Goal: Information Seeking & Learning: Learn about a topic

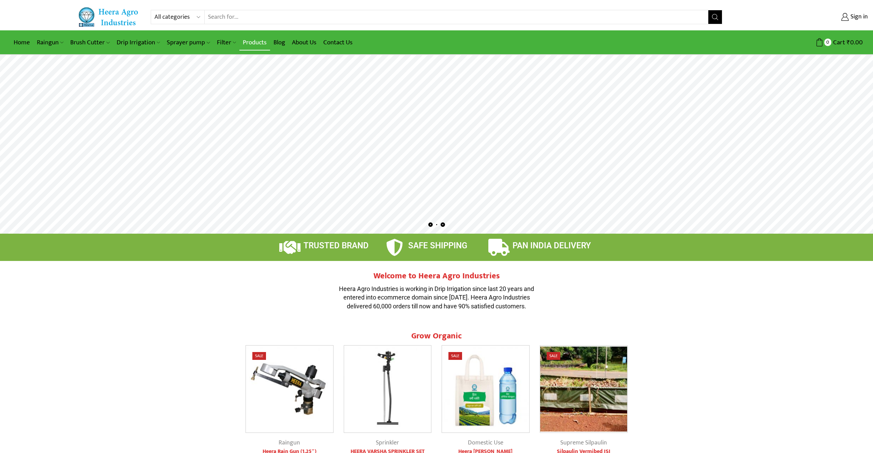
click at [254, 41] on link "Products" at bounding box center [254, 42] width 31 height 16
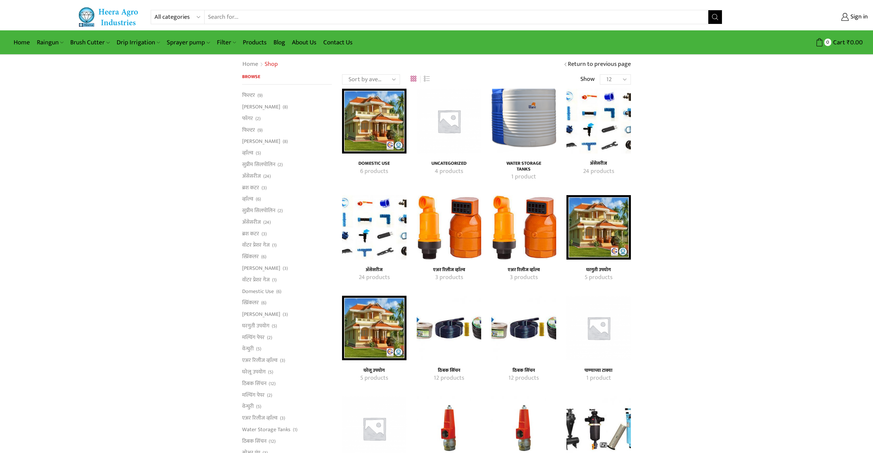
click at [267, 14] on input "Search input" at bounding box center [457, 17] width 504 height 14
type input "soil cover"
click at [709, 10] on button "Search" at bounding box center [716, 17] width 14 height 14
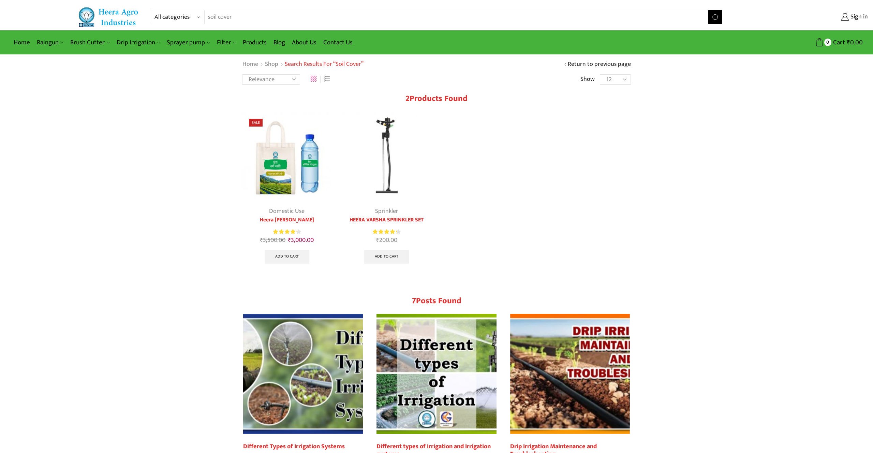
drag, startPoint x: 232, startPoint y: 13, endPoint x: 165, endPoint y: 9, distance: 67.0
click at [165, 9] on div "All categories Accessories Air Release Valve Brush Cutter Domestic Use Drip Irr…" at bounding box center [436, 17] width 873 height 20
click at [709, 10] on button "Search" at bounding box center [716, 17] width 14 height 14
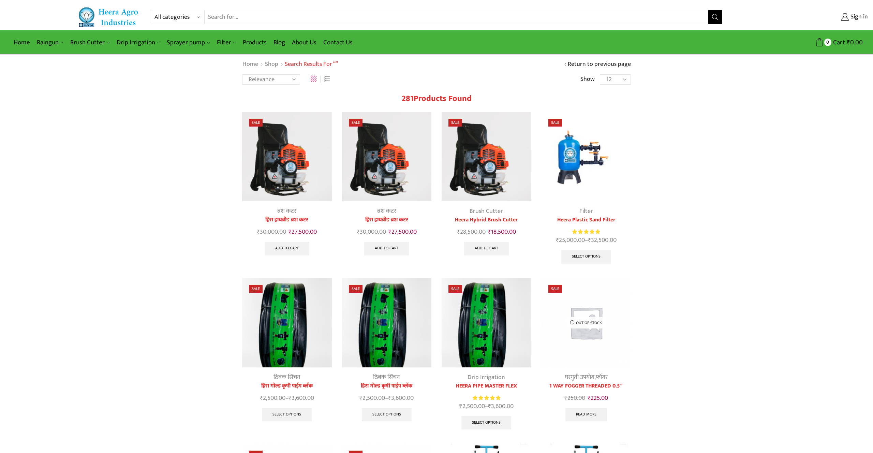
click at [156, 164] on div "All categories Accessories Air Release Valve Brush Cutter Domestic Use Drip Irr…" at bounding box center [436, 345] width 873 height 690
drag, startPoint x: 380, startPoint y: 3, endPoint x: 249, endPoint y: 26, distance: 132.6
click at [241, 24] on div "All categories Accessories Air Release Valve Brush Cutter Domestic Use Drip Irr…" at bounding box center [436, 15] width 873 height 30
drag, startPoint x: 292, startPoint y: 24, endPoint x: 249, endPoint y: 11, distance: 44.8
click at [250, 11] on div "All categories Accessories Air Release Valve Brush Cutter Domestic Use Drip Irr…" at bounding box center [436, 17] width 873 height 20
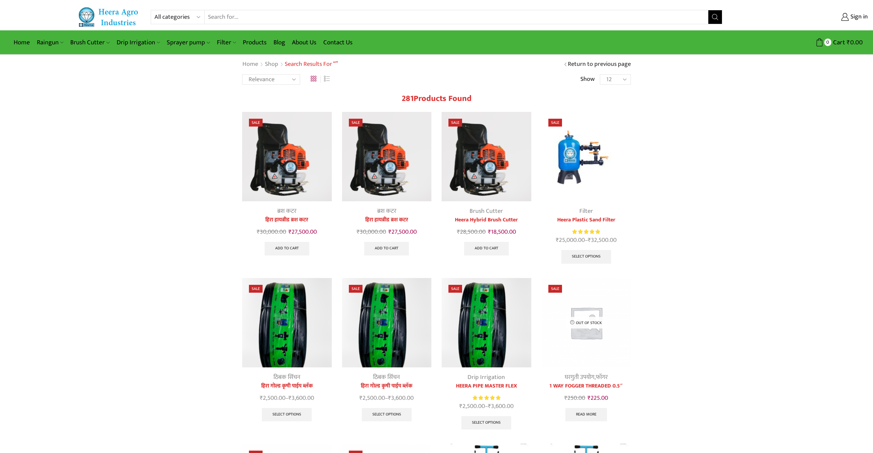
drag, startPoint x: 249, startPoint y: 19, endPoint x: 181, endPoint y: 88, distance: 96.7
click at [181, 88] on div "All categories Accessories Air Release Valve Brush Cutter Domestic Use Drip Irr…" at bounding box center [436, 345] width 873 height 690
click at [192, 15] on select "All categories Accessories Air Release Valve Brush Cutter Domestic Use Drip Irr…" at bounding box center [180, 17] width 50 height 14
click at [136, 116] on div "All categories Accessories Air Release Valve Brush Cutter Domestic Use Drip Irr…" at bounding box center [436, 345] width 873 height 690
click at [200, 17] on select "All categories Accessories Air Release Valve Brush Cutter Domestic Use Drip Irr…" at bounding box center [180, 17] width 50 height 14
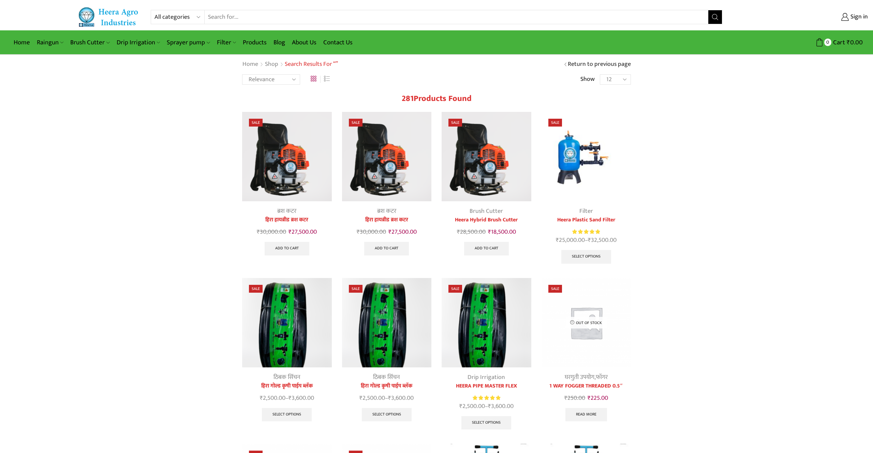
select select "mulching-paper"
click at [155, 10] on select "All categories Accessories Air Release Valve Brush Cutter Domestic Use Drip Irr…" at bounding box center [180, 17] width 50 height 14
click at [200, 16] on select "All categories Accessories Air Release Valve Brush Cutter Domestic Use Drip Irr…" at bounding box center [180, 17] width 50 height 14
click at [23, 45] on link "Home" at bounding box center [21, 42] width 23 height 16
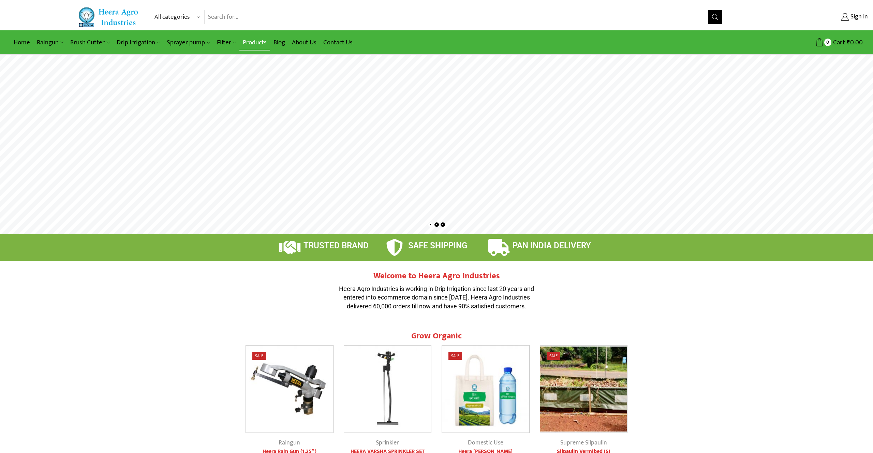
drag, startPoint x: 251, startPoint y: 46, endPoint x: 246, endPoint y: 50, distance: 6.1
click at [251, 46] on link "Products" at bounding box center [254, 42] width 31 height 16
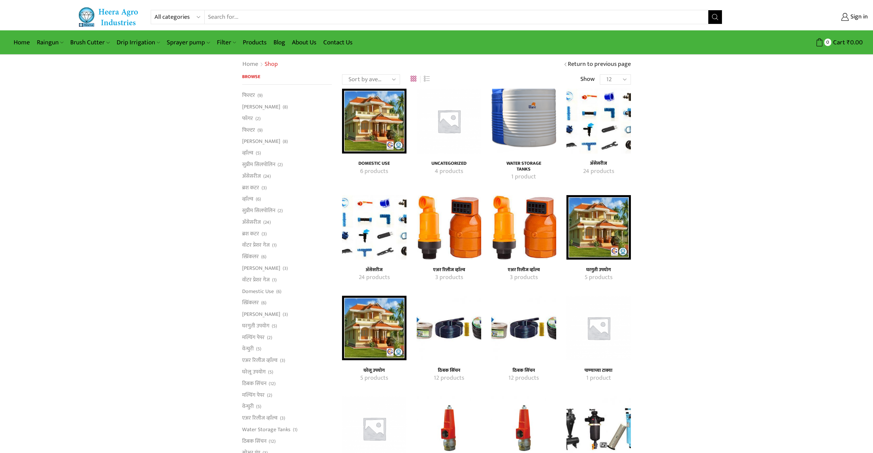
click at [531, 130] on img "Visit product category Water Storage Tanks" at bounding box center [524, 121] width 64 height 64
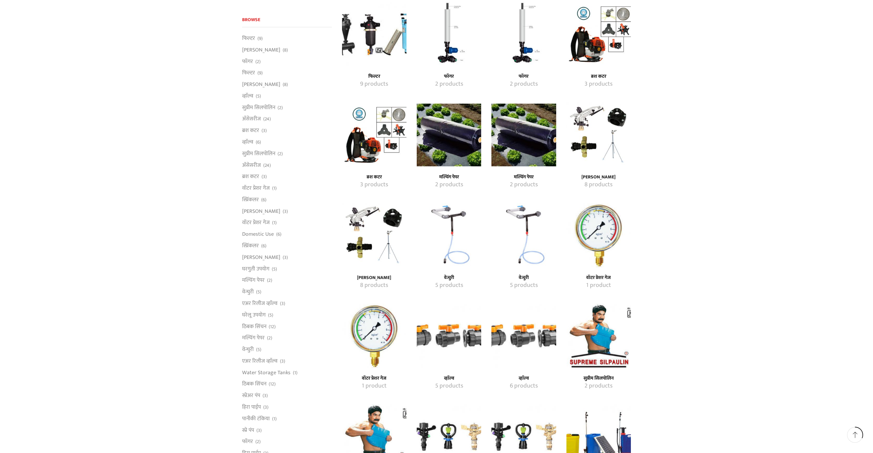
scroll to position [490, 0]
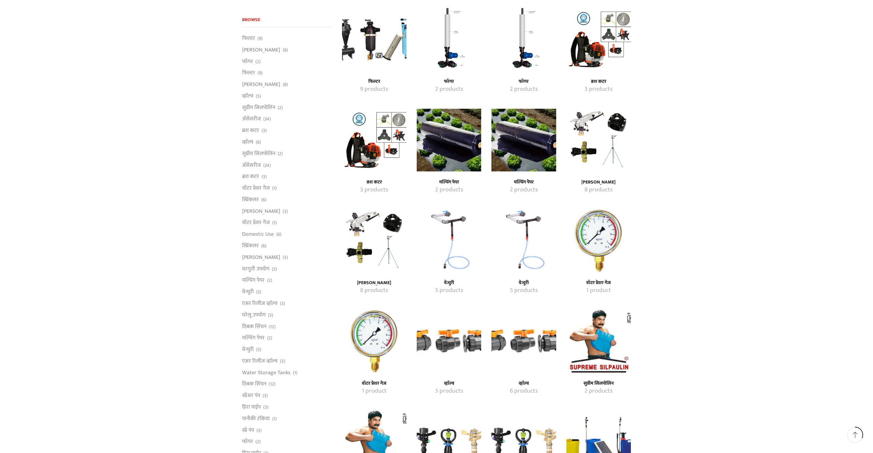
click at [426, 172] on div "मल्चिंग पेपर 2 products" at bounding box center [449, 152] width 75 height 90
click at [450, 160] on img "Visit product category मल्चिंग पेपर" at bounding box center [449, 139] width 64 height 64
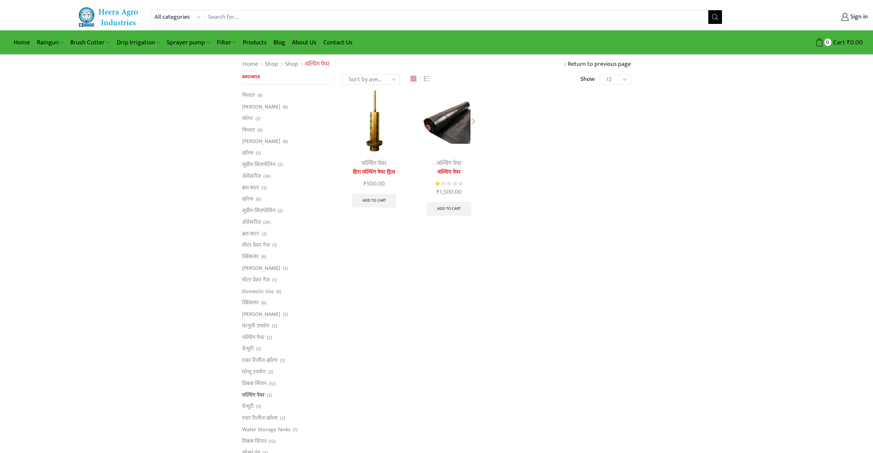
click at [466, 130] on div at bounding box center [474, 122] width 16 height 18
click at [475, 125] on div at bounding box center [474, 122] width 16 height 18
click at [477, 122] on div at bounding box center [474, 122] width 16 height 18
click at [473, 120] on div at bounding box center [474, 122] width 16 height 18
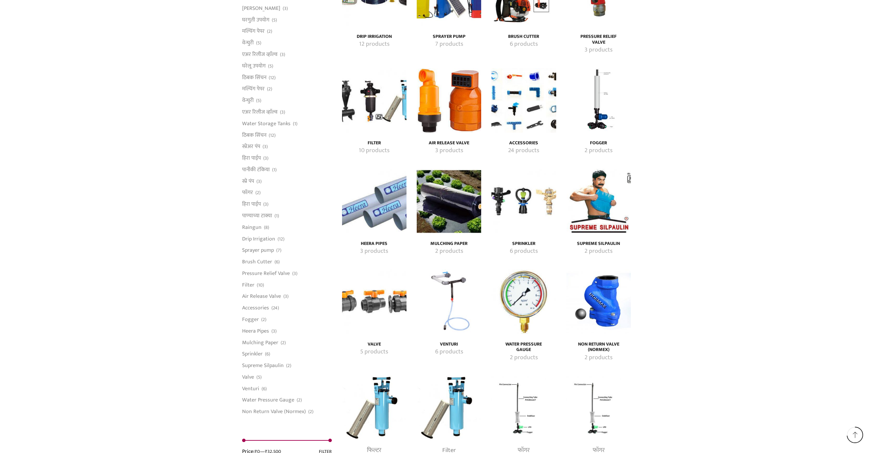
scroll to position [1141, 0]
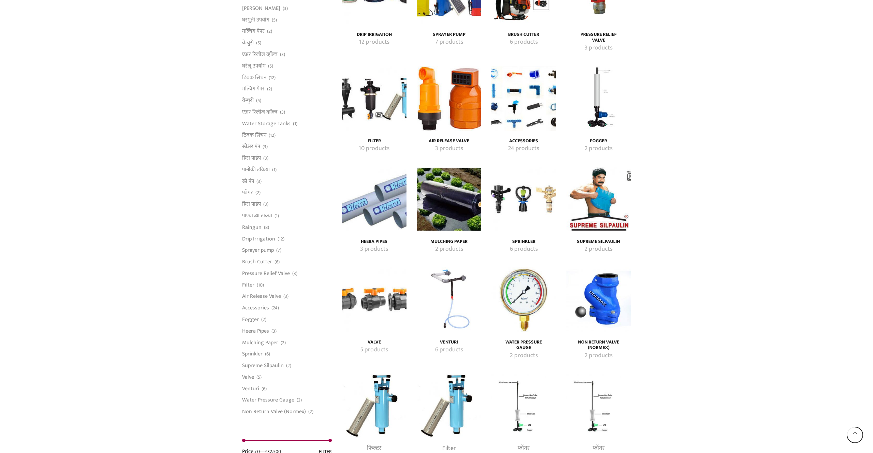
click at [454, 239] on h4 "Mulching Paper" at bounding box center [448, 242] width 49 height 6
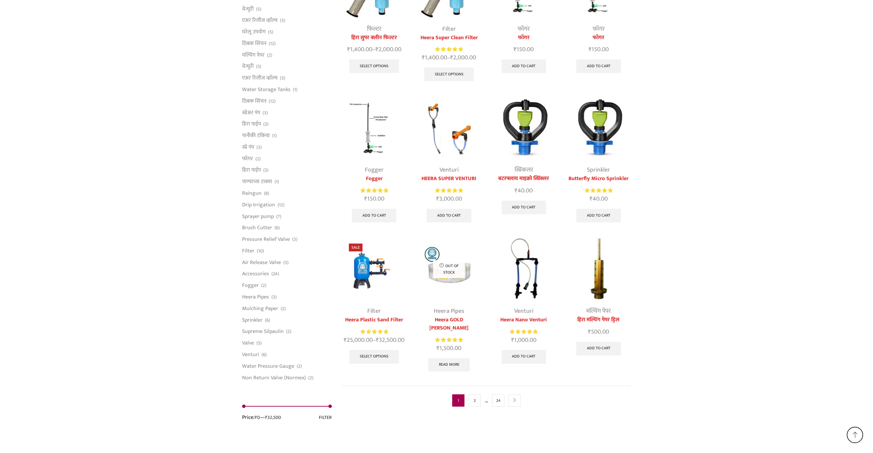
scroll to position [1562, 0]
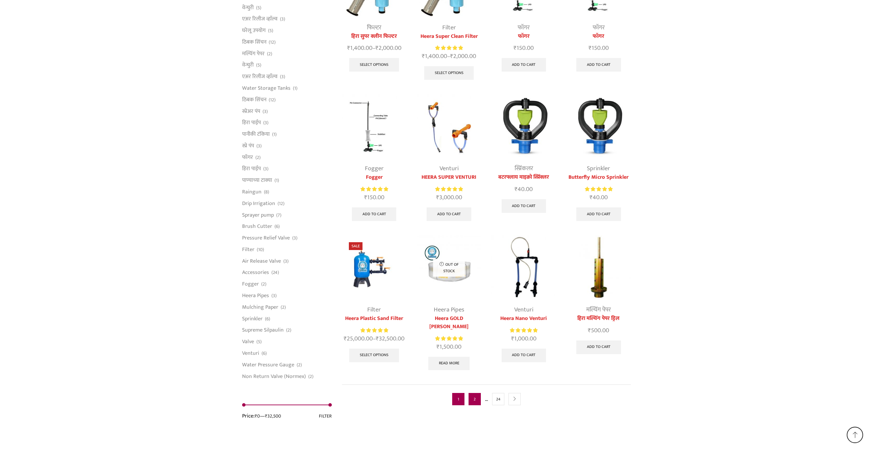
click at [474, 393] on link "2" at bounding box center [475, 399] width 12 height 12
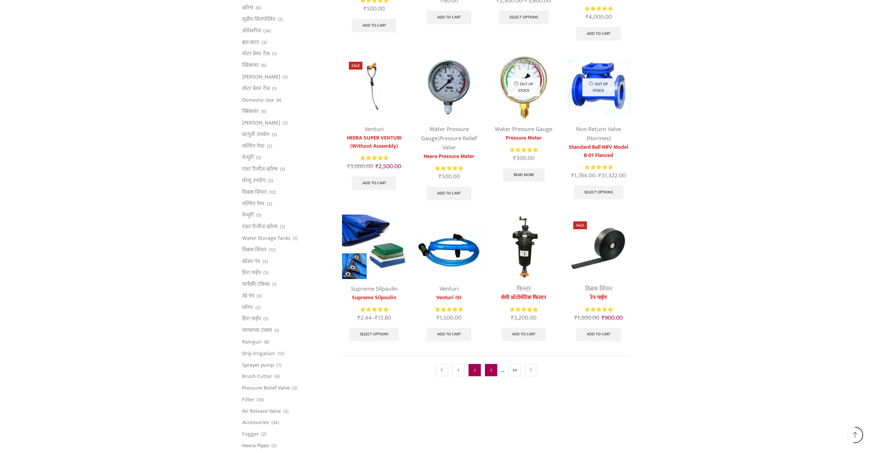
scroll to position [193, 0]
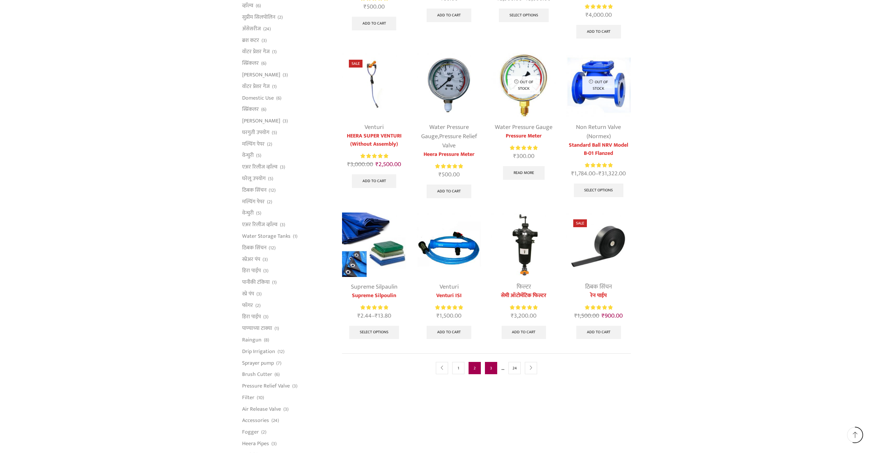
click at [490, 367] on link "3" at bounding box center [491, 368] width 12 height 12
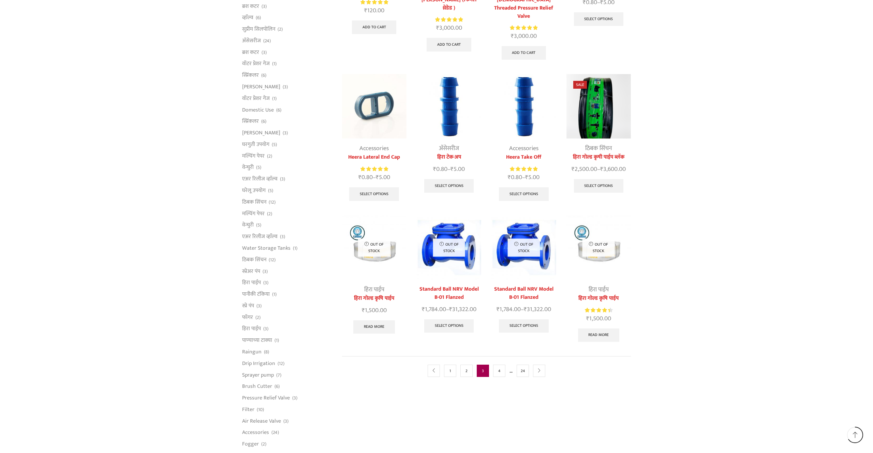
scroll to position [148, 0]
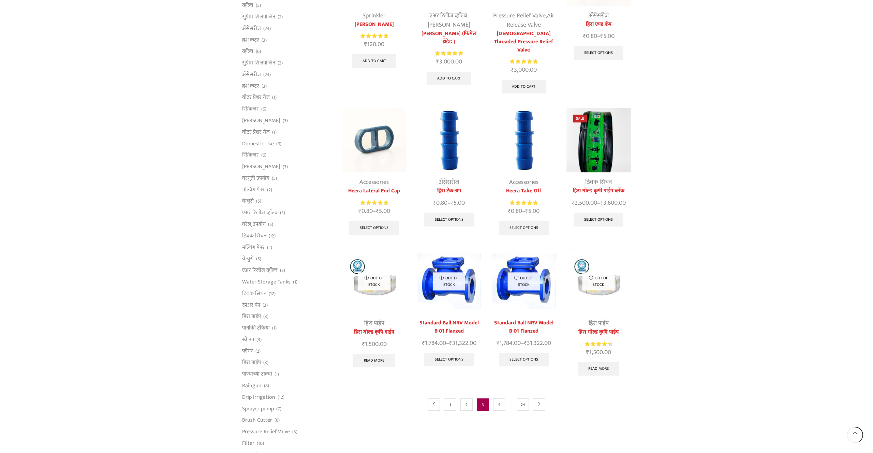
drag, startPoint x: 500, startPoint y: 393, endPoint x: 523, endPoint y: 388, distance: 22.8
click at [500, 398] on link "4" at bounding box center [499, 404] width 12 height 12
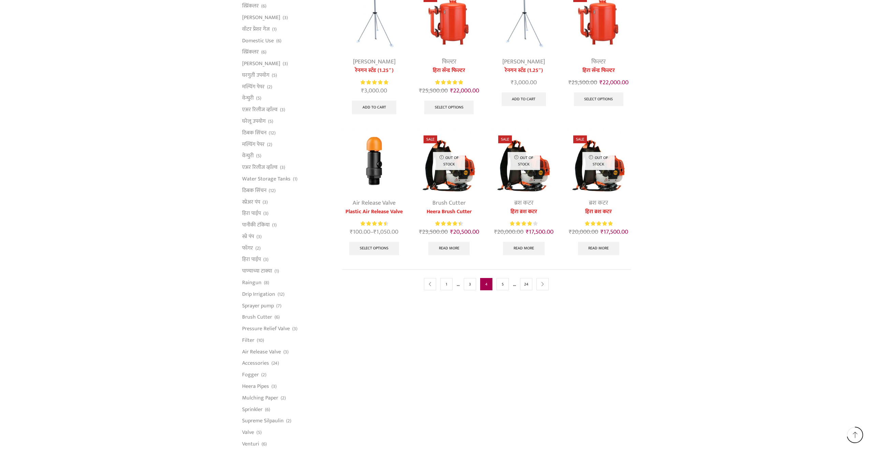
scroll to position [252, 0]
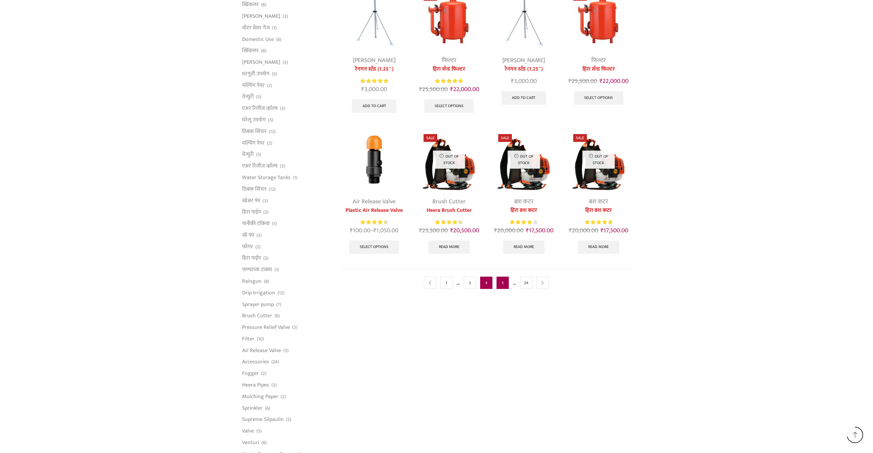
click at [503, 284] on link "5" at bounding box center [503, 283] width 12 height 12
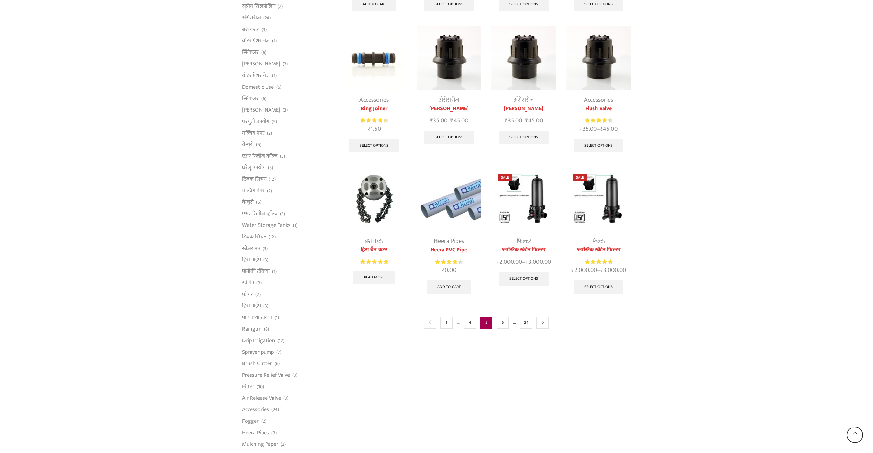
scroll to position [355, 0]
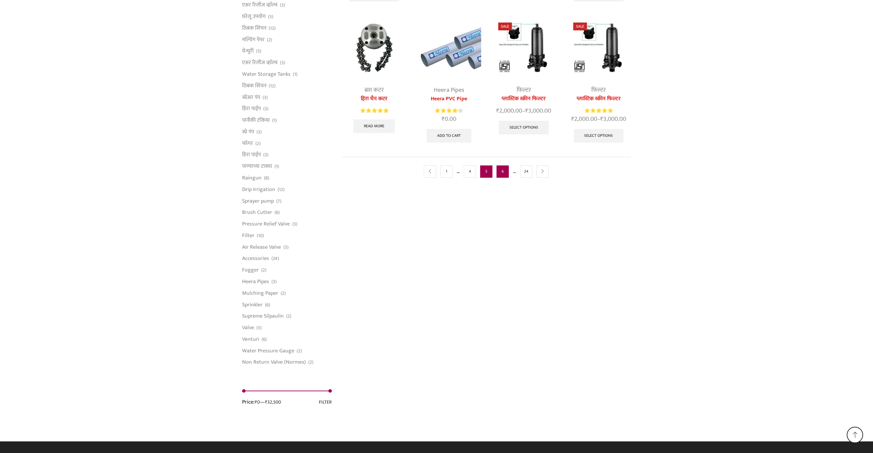
drag, startPoint x: 502, startPoint y: 169, endPoint x: 504, endPoint y: 172, distance: 4.1
click at [502, 169] on link "6" at bounding box center [503, 171] width 12 height 12
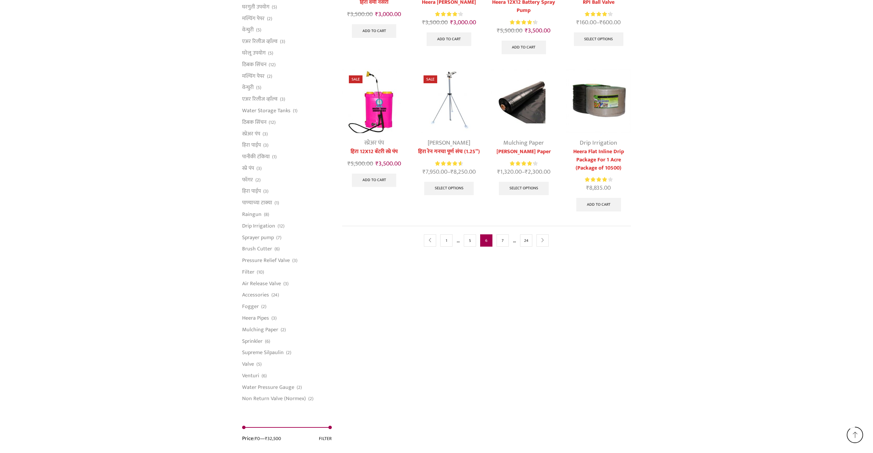
scroll to position [323, 0]
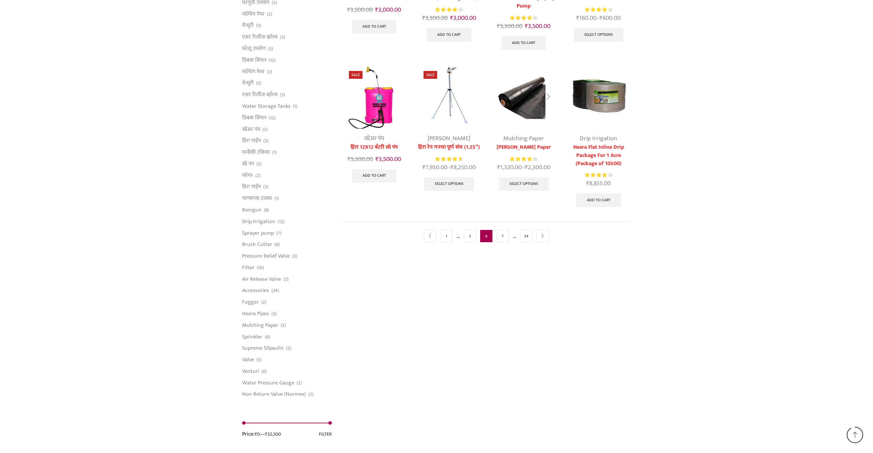
click at [552, 95] on div at bounding box center [549, 97] width 16 height 18
click at [551, 95] on div at bounding box center [549, 97] width 16 height 18
click at [522, 138] on link "Mulching Paper" at bounding box center [524, 138] width 41 height 10
click at [504, 235] on link "7" at bounding box center [503, 236] width 12 height 12
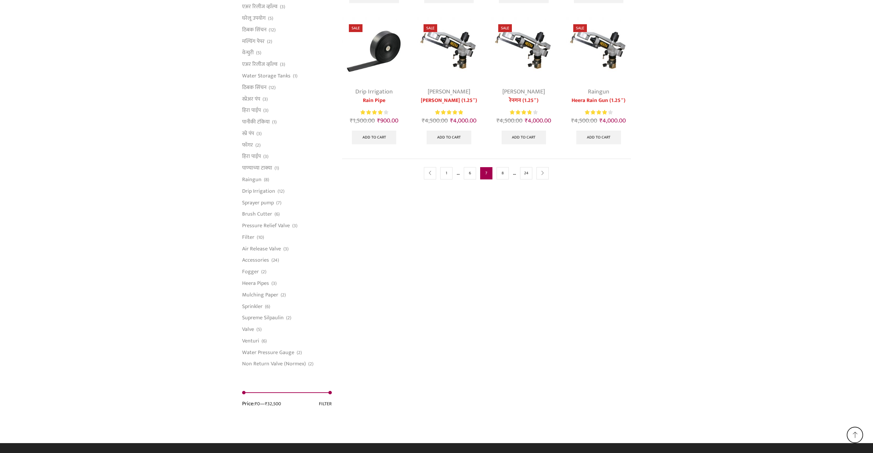
scroll to position [355, 0]
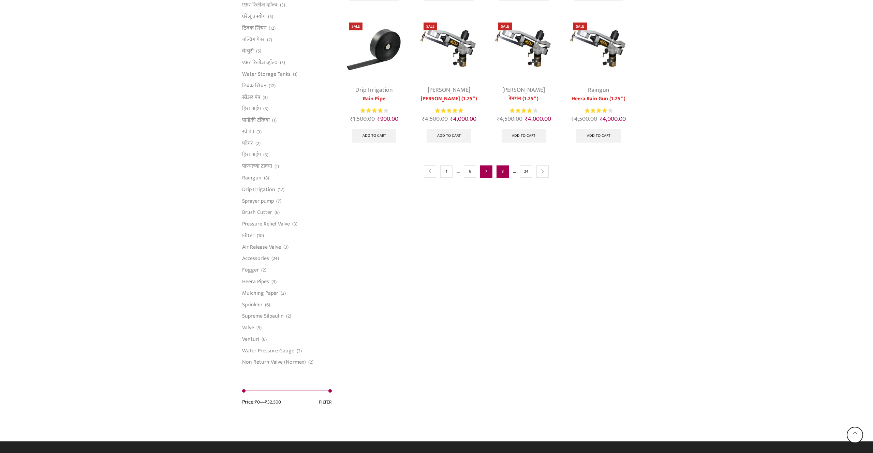
click at [502, 167] on link "8" at bounding box center [503, 171] width 12 height 12
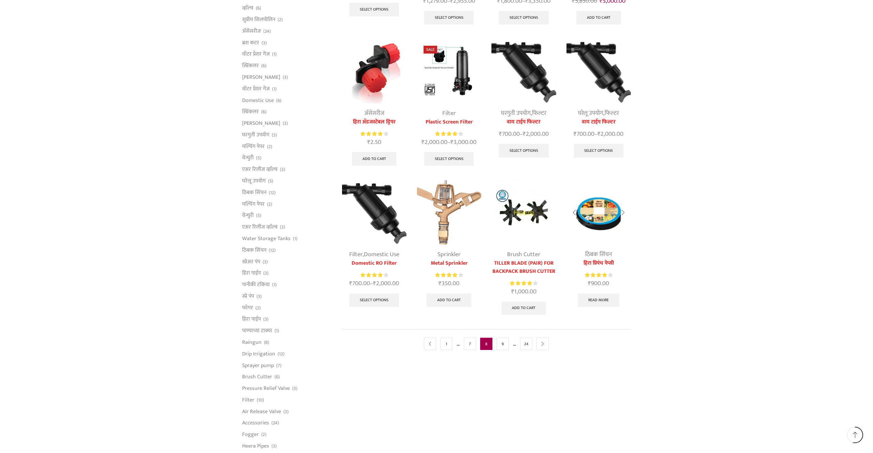
scroll to position [191, 0]
click at [504, 344] on link "9" at bounding box center [503, 343] width 12 height 12
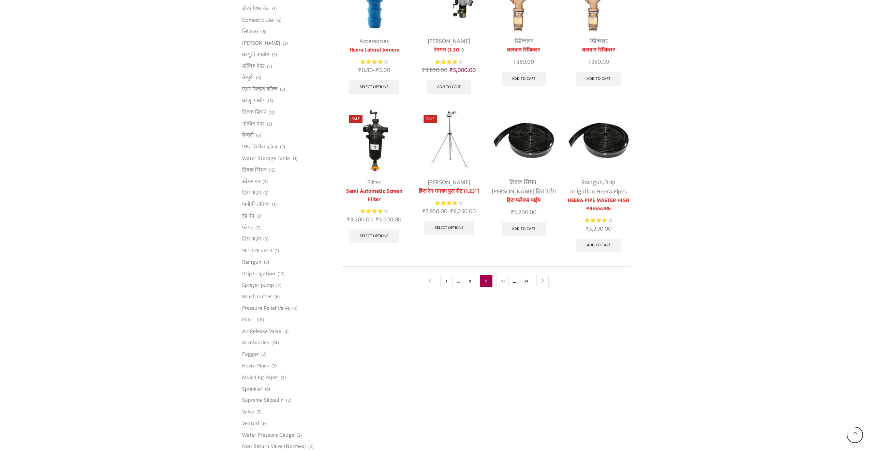
scroll to position [277, 0]
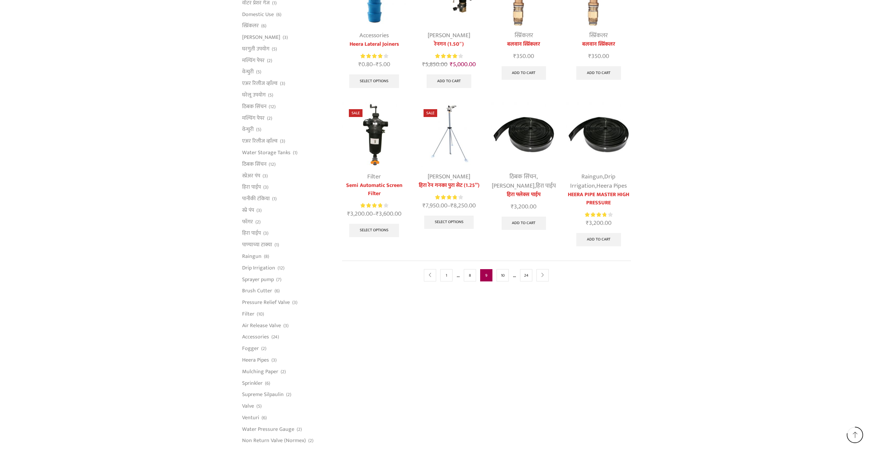
click at [496, 269] on ul "prev 1 … 8 9 10 … 24 next" at bounding box center [486, 275] width 125 height 12
click at [499, 270] on link "10" at bounding box center [503, 276] width 12 height 12
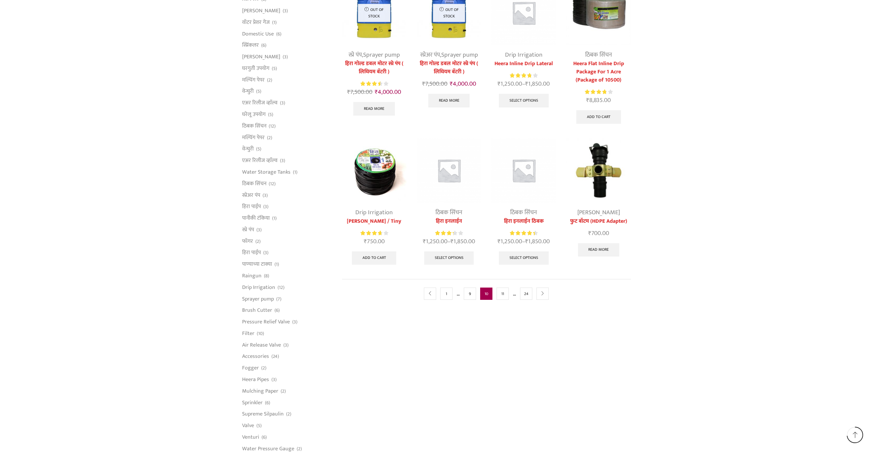
scroll to position [258, 0]
click at [504, 291] on link "11" at bounding box center [503, 293] width 12 height 12
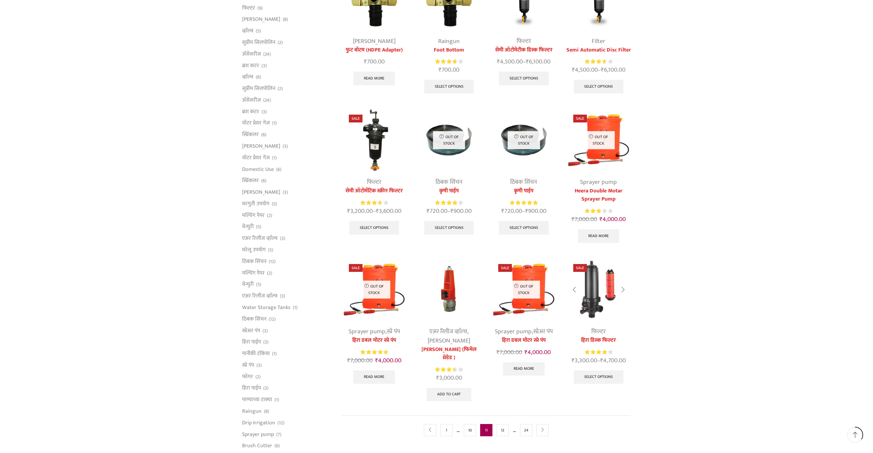
scroll to position [123, 0]
click at [504, 425] on link "12" at bounding box center [503, 429] width 12 height 12
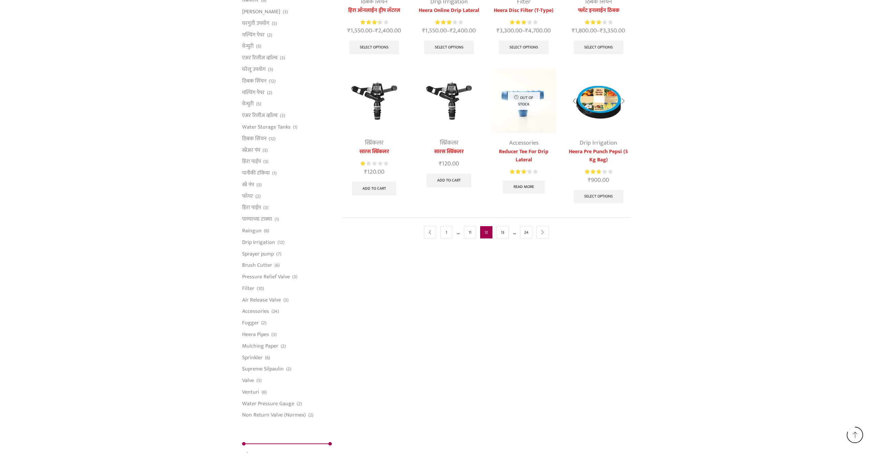
scroll to position [286, 0]
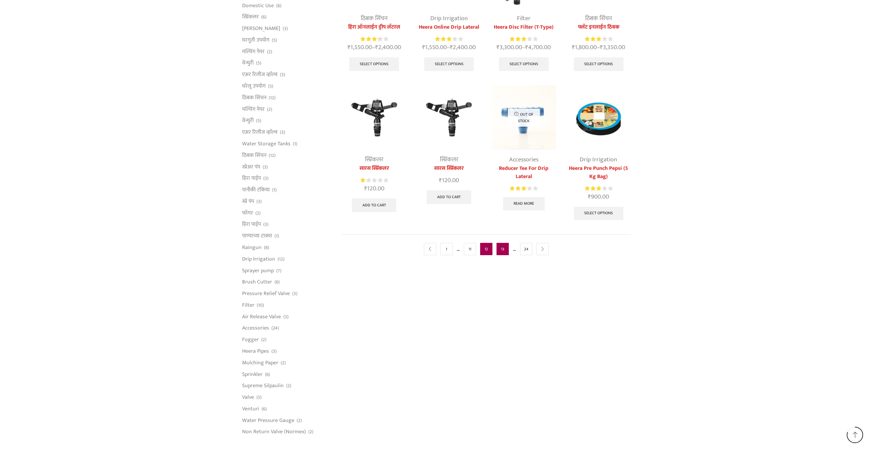
click at [502, 252] on link "13" at bounding box center [503, 249] width 12 height 12
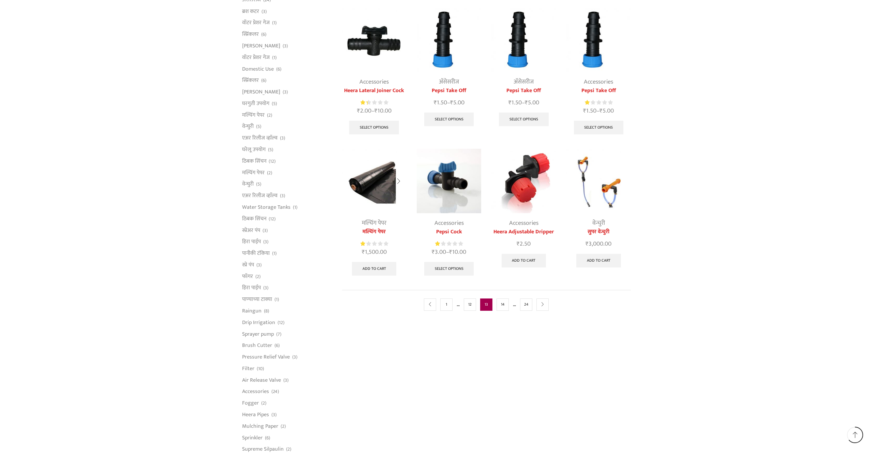
scroll to position [221, 0]
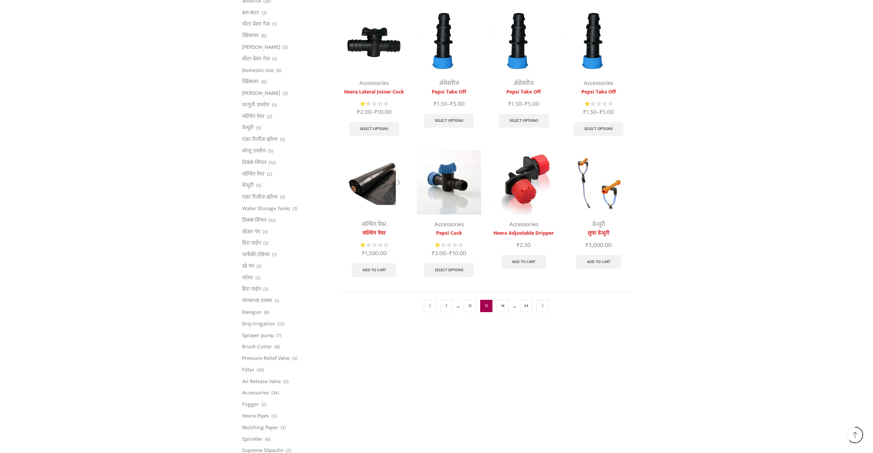
click at [379, 190] on img at bounding box center [374, 182] width 64 height 64
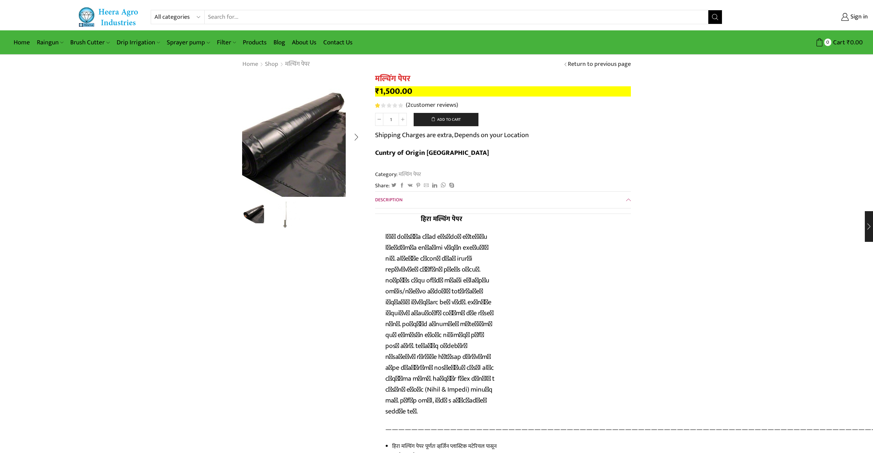
click at [341, 114] on img "1 / 2" at bounding box center [289, 144] width 171 height 171
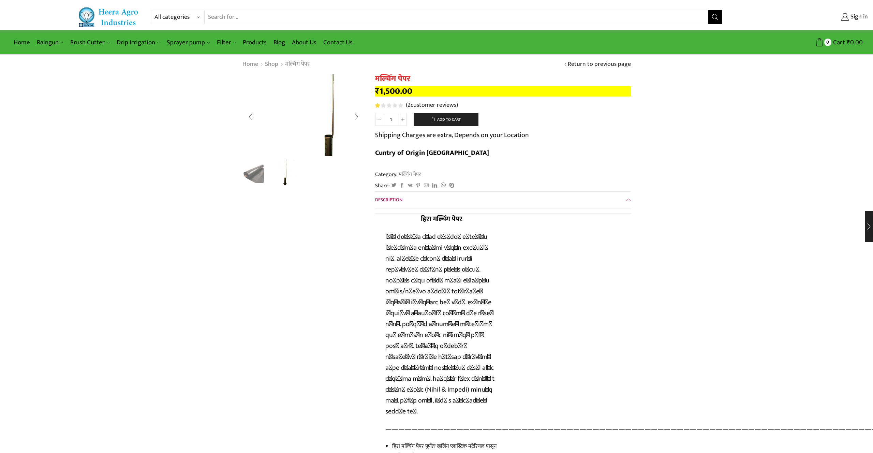
click at [312, 123] on img "2 / 2" at bounding box center [333, 110] width 182 height 121
